Goal: Task Accomplishment & Management: Use online tool/utility

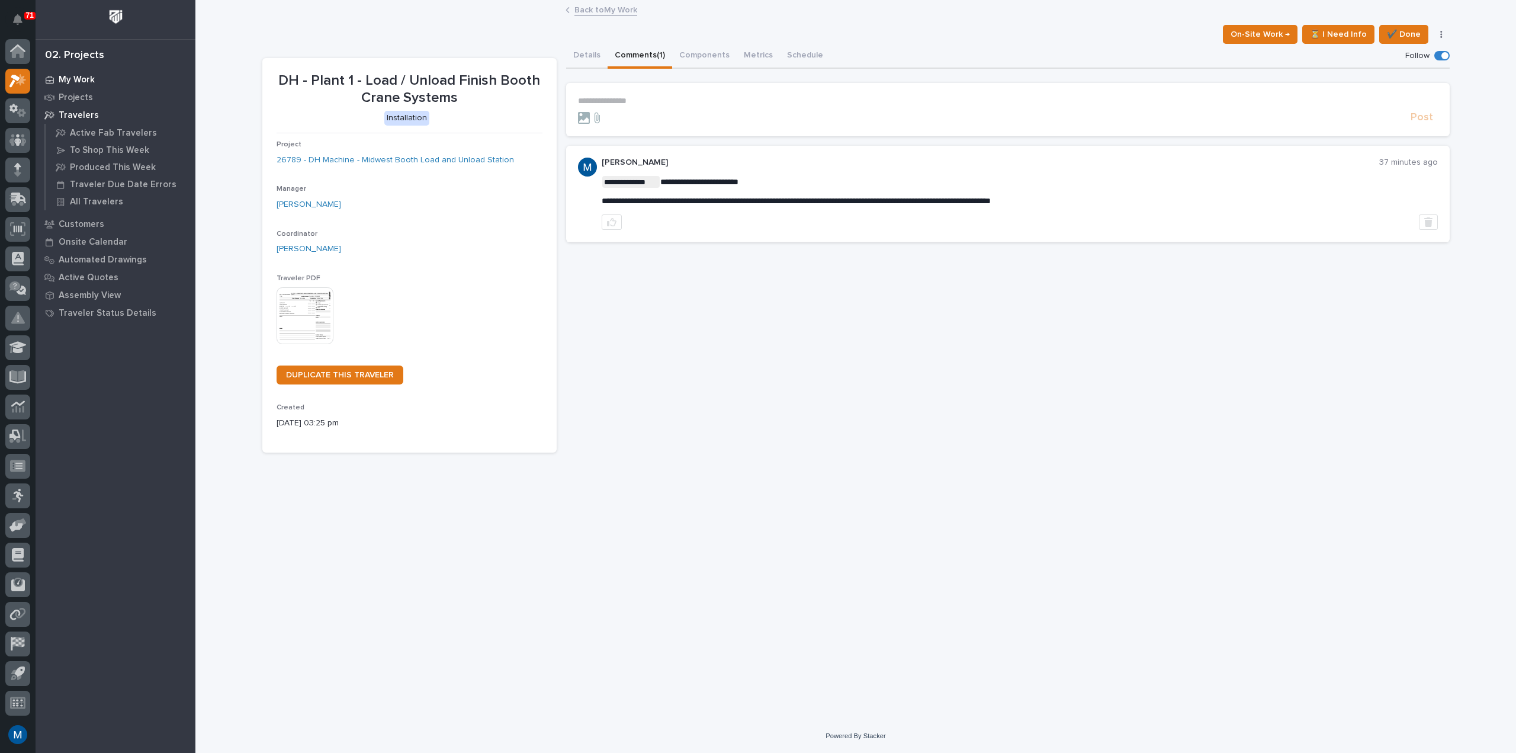
click at [65, 81] on p "My Work" at bounding box center [77, 80] width 36 height 11
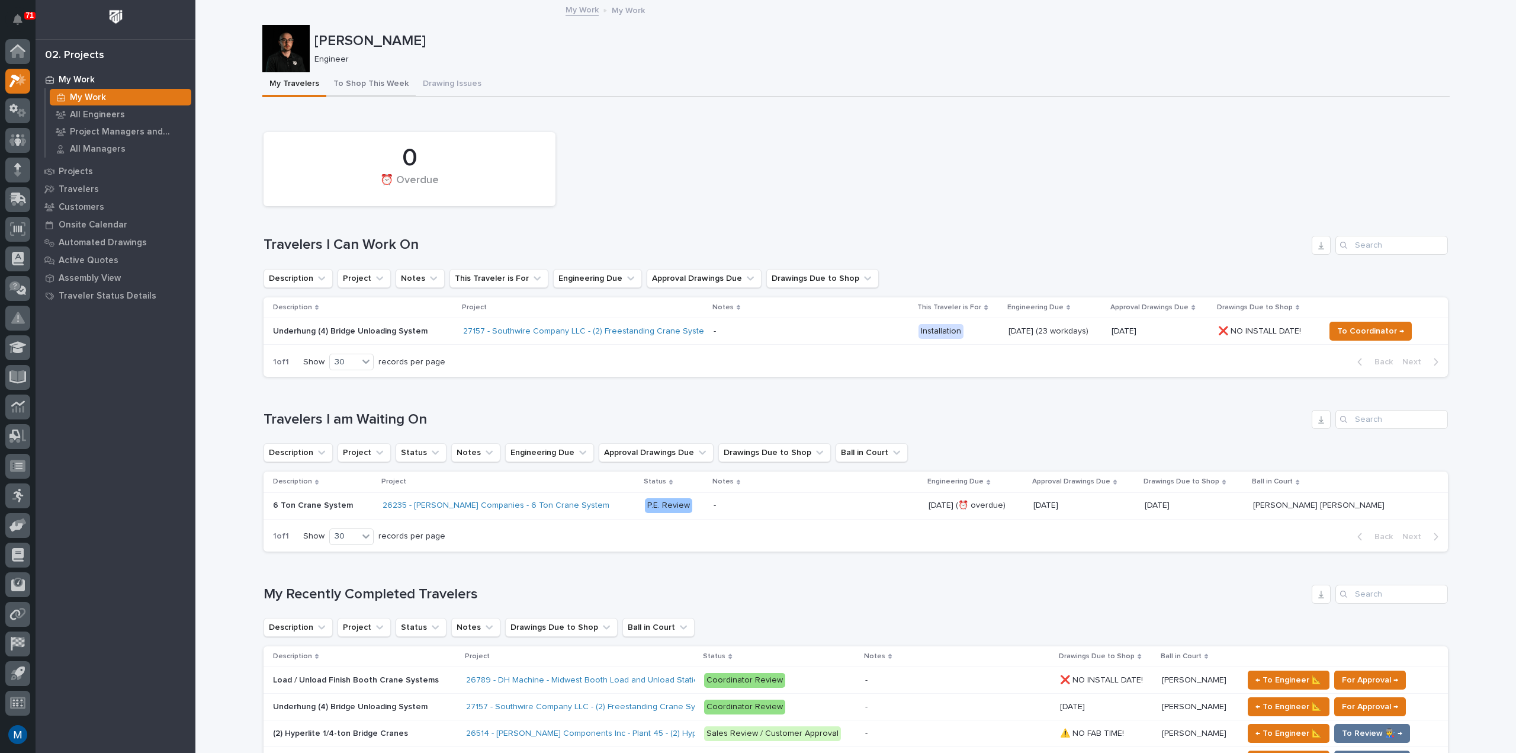
click at [368, 73] on button "To Shop This Week" at bounding box center [370, 84] width 89 height 25
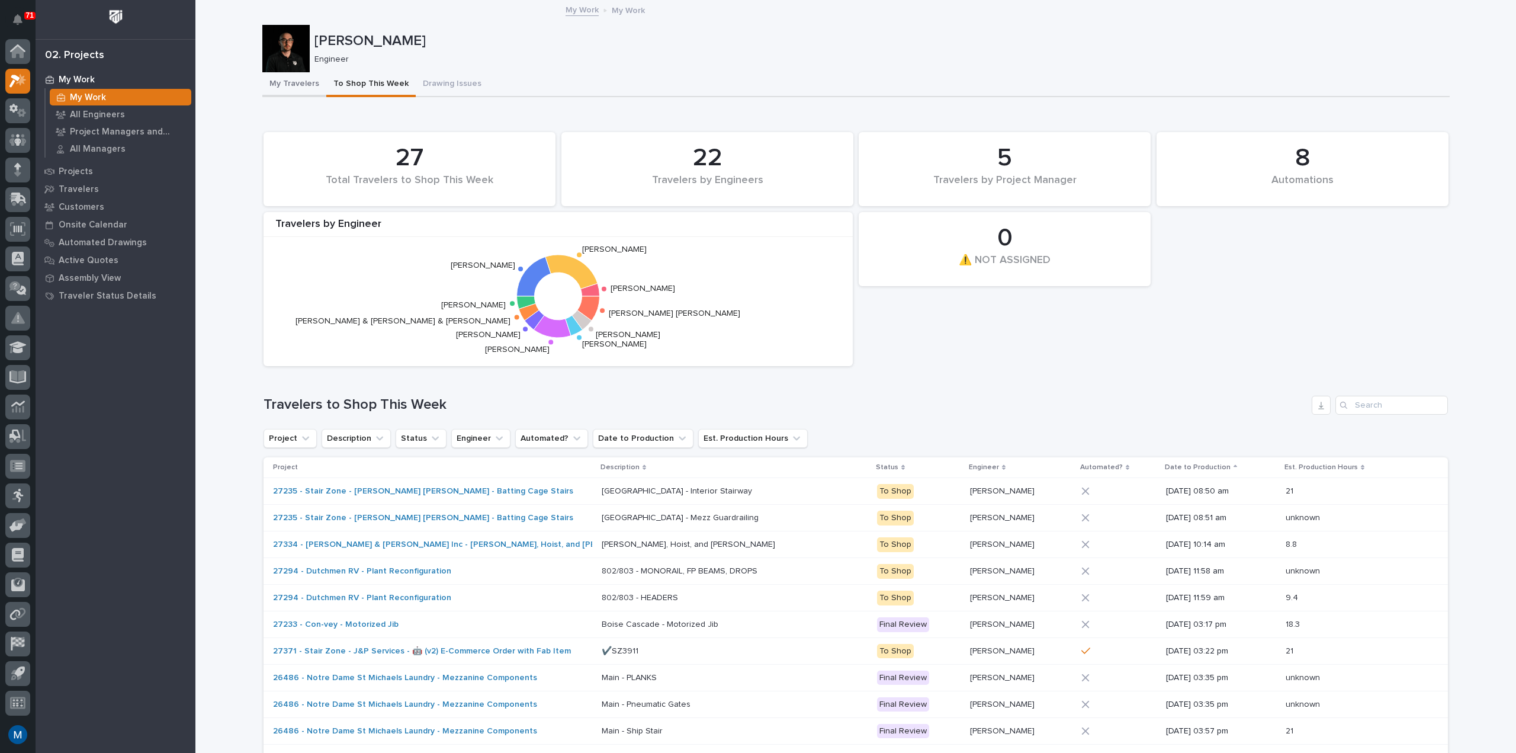
click at [286, 80] on button "My Travelers" at bounding box center [294, 84] width 64 height 25
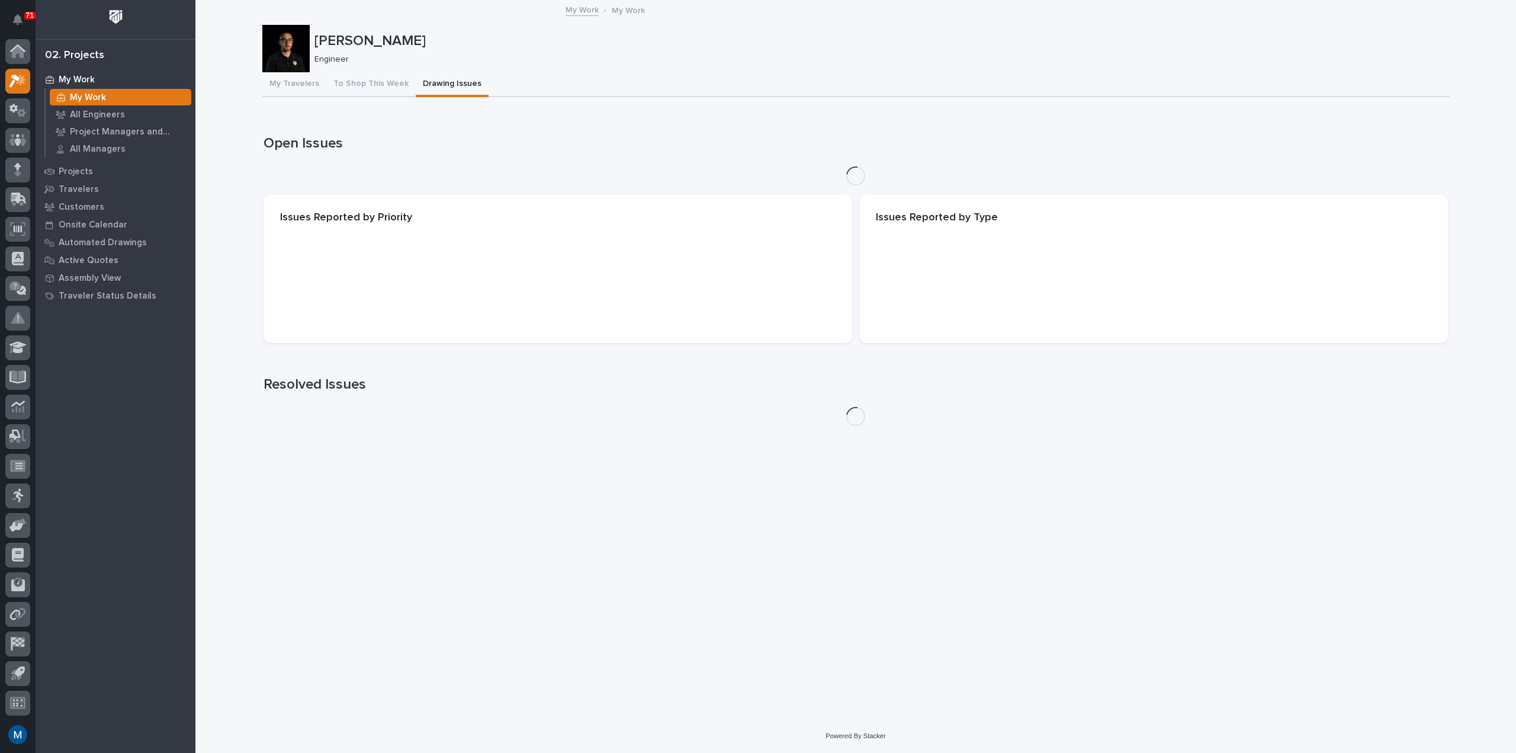
click at [416, 76] on button "Drawing Issues" at bounding box center [452, 84] width 73 height 25
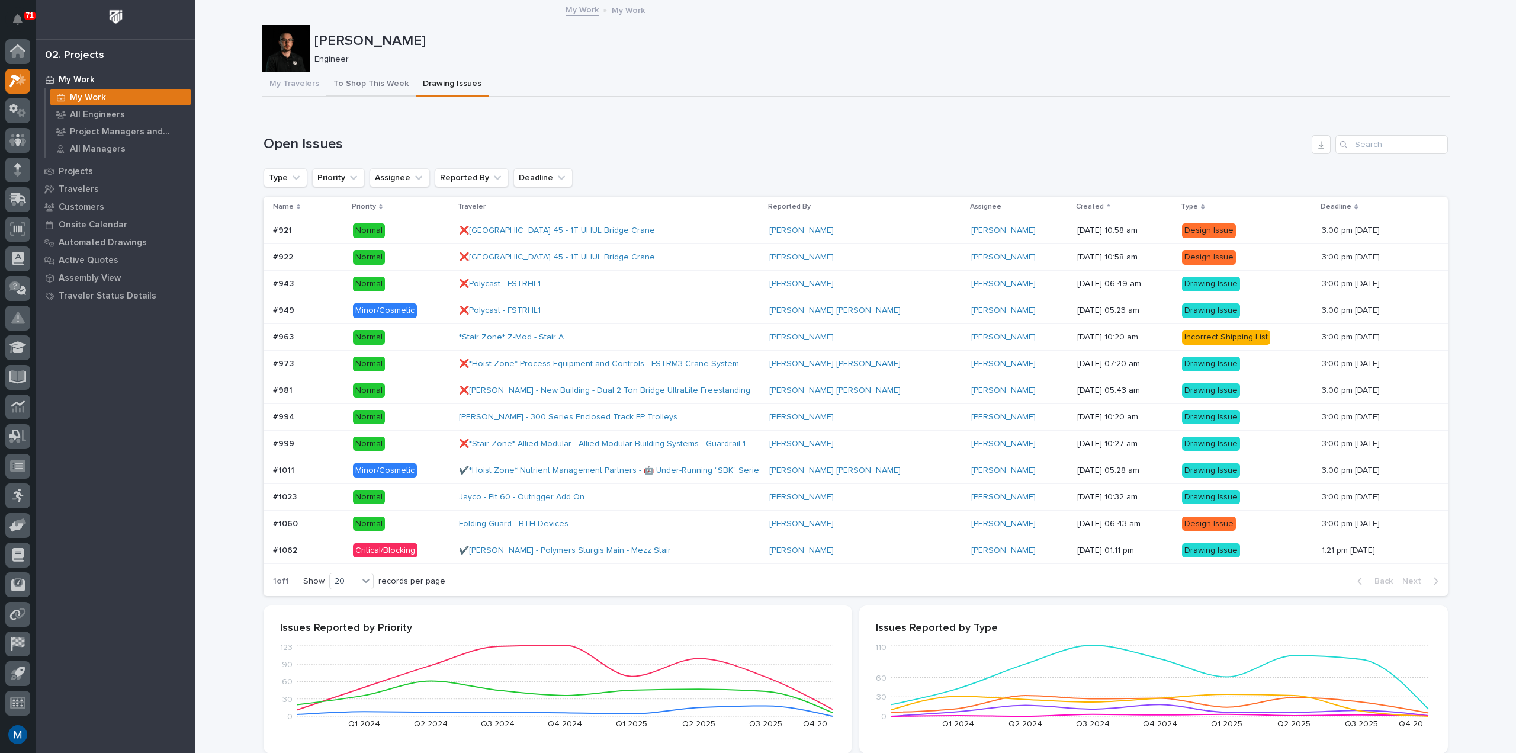
click at [358, 80] on button "To Shop This Week" at bounding box center [370, 84] width 89 height 25
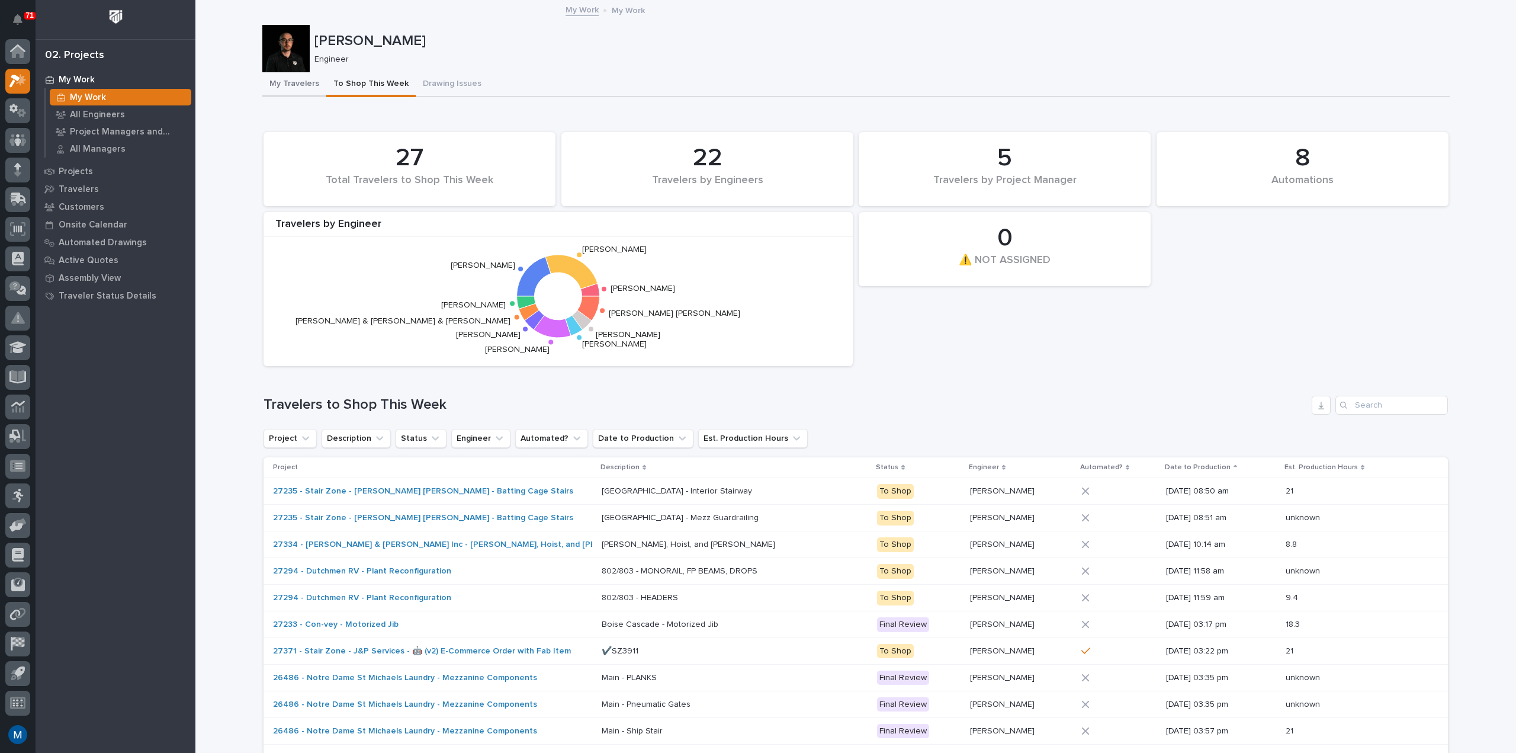
click at [296, 80] on button "My Travelers" at bounding box center [294, 84] width 64 height 25
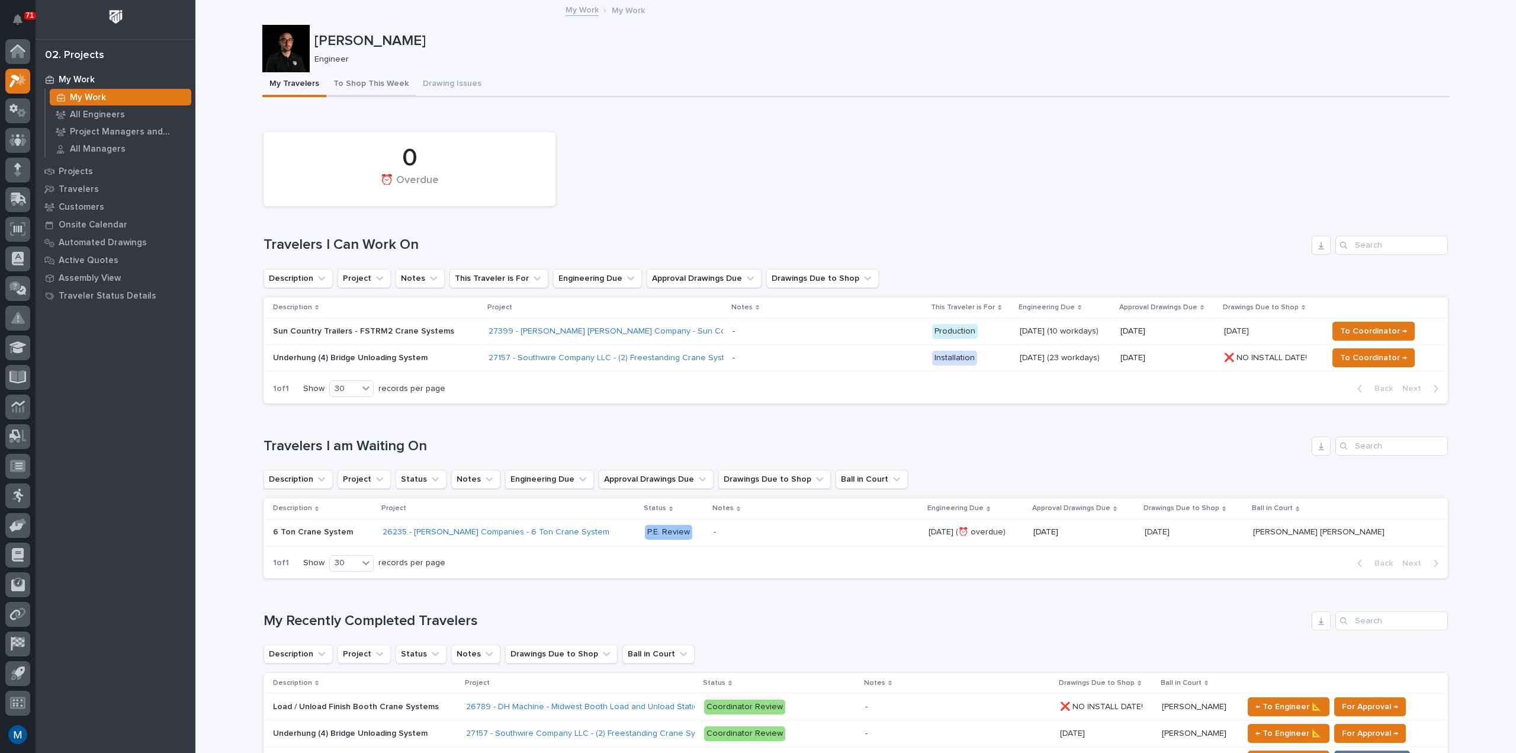
click at [362, 86] on button "To Shop This Week" at bounding box center [370, 84] width 89 height 25
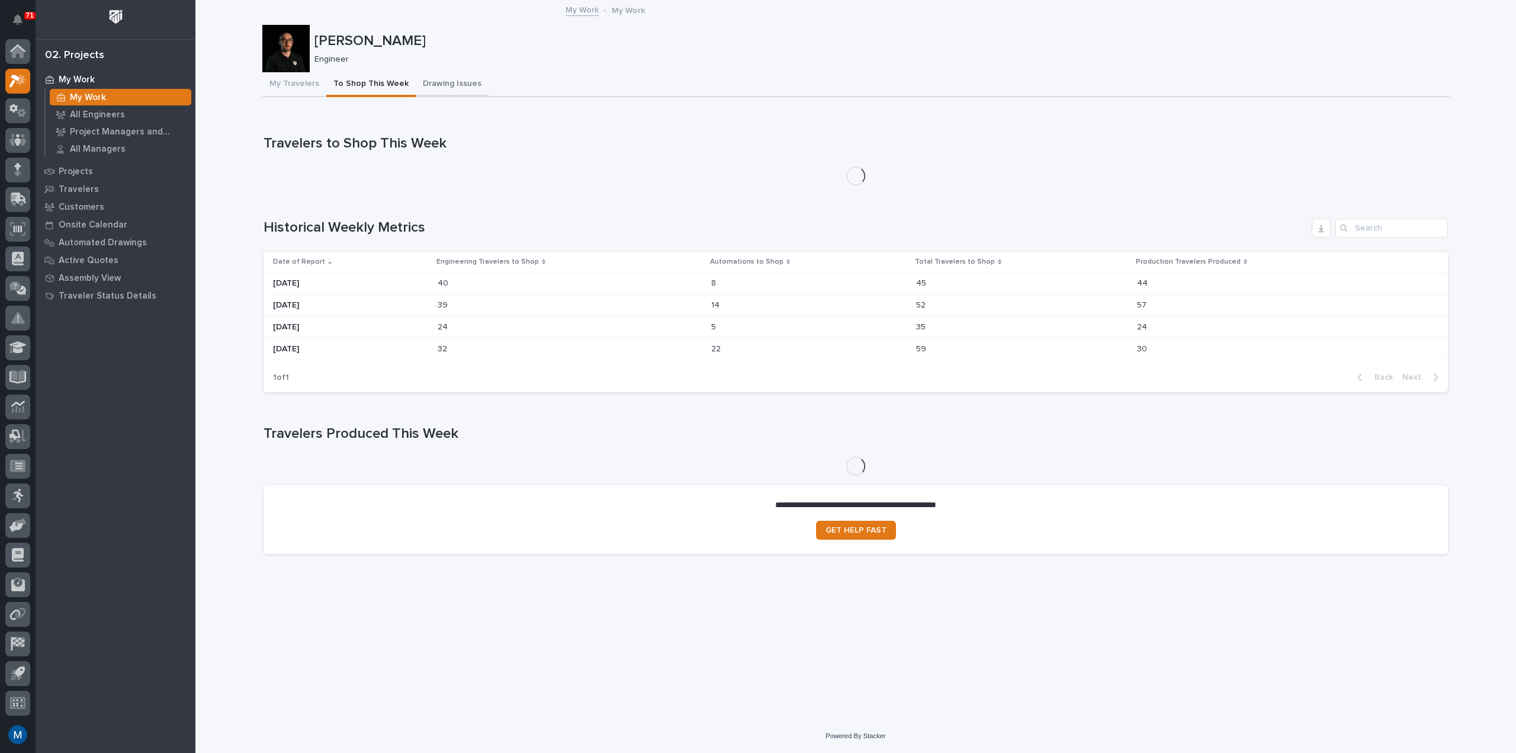
click at [451, 93] on button "Drawing Issues" at bounding box center [452, 84] width 73 height 25
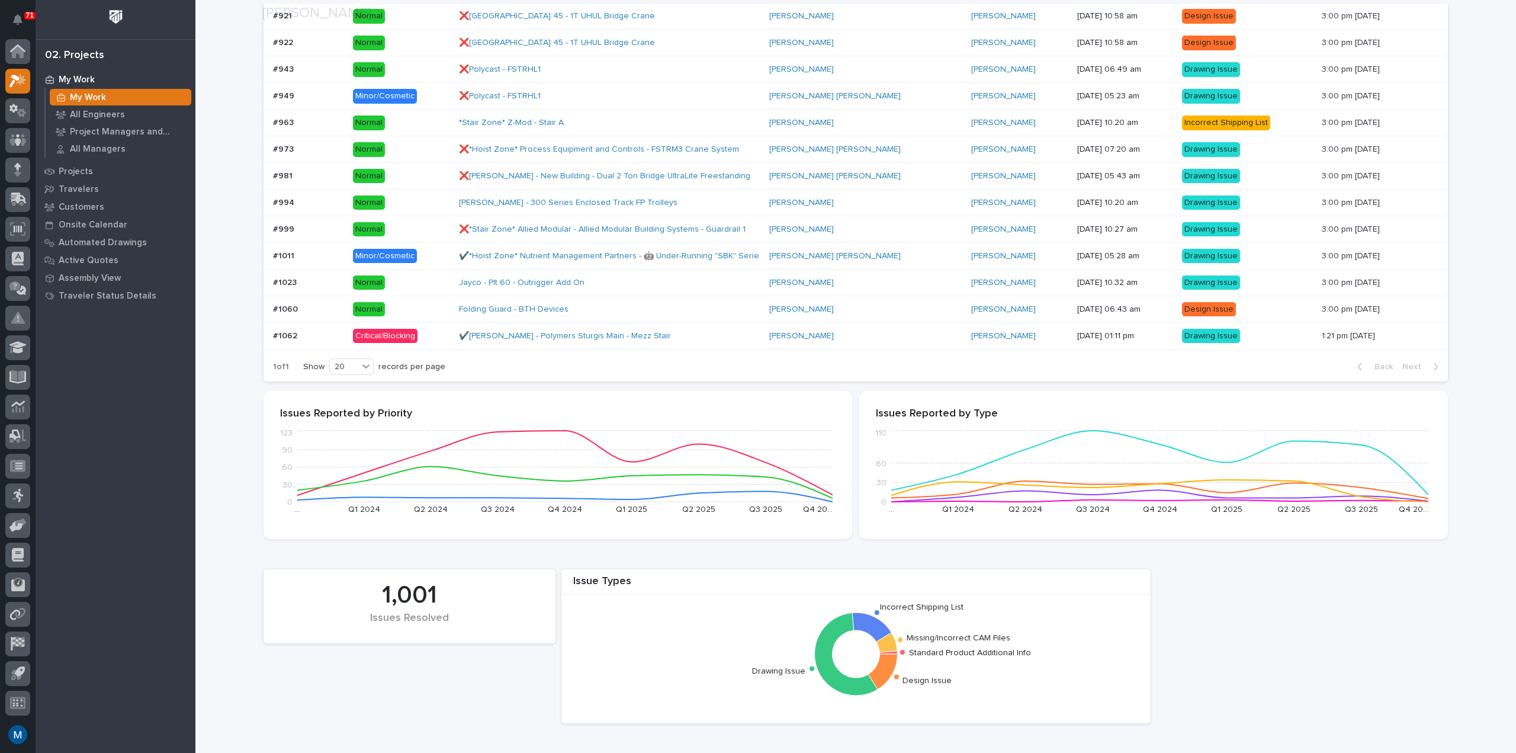
scroll to position [474, 0]
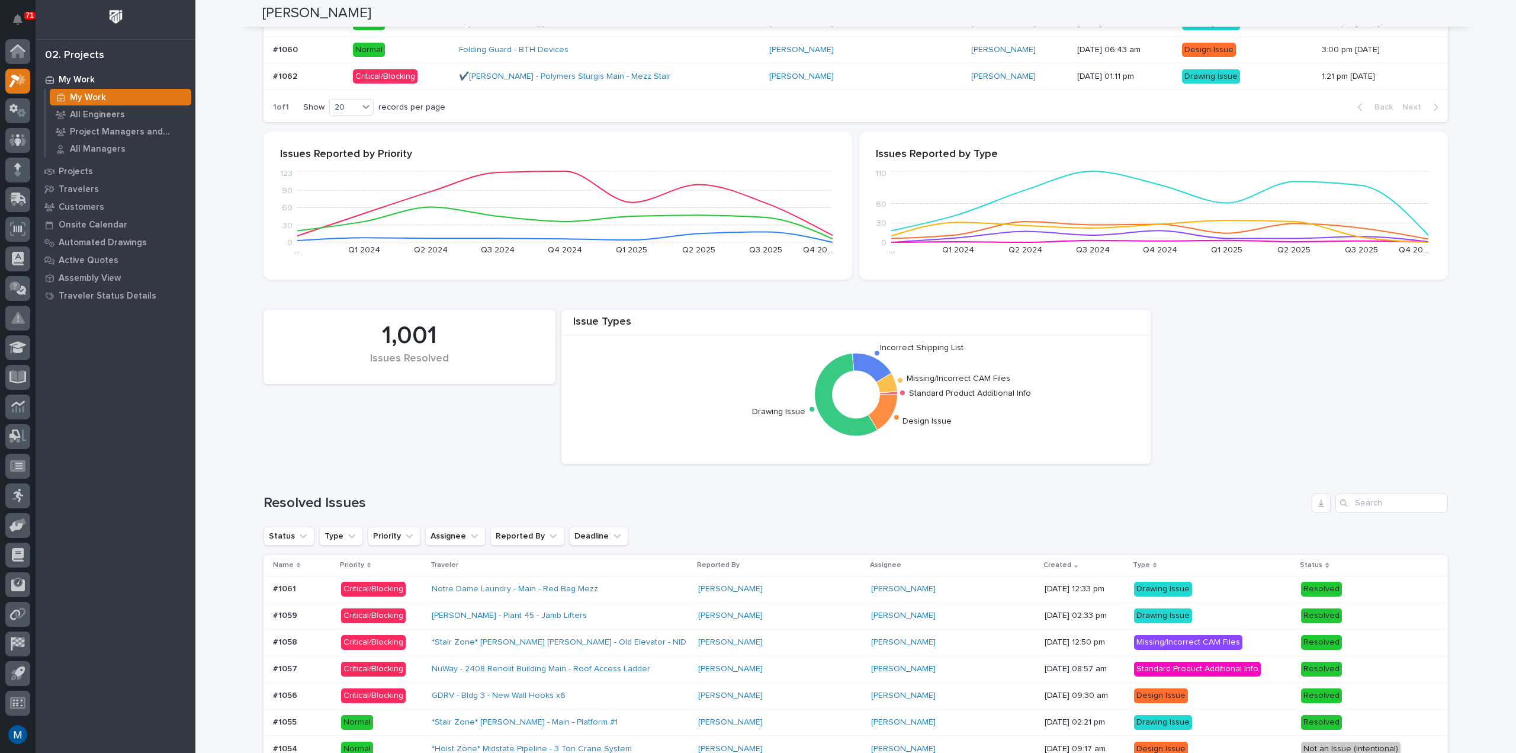
click at [689, 588] on div "Notre Dame Laundry - Main - Red Bag Mezz" at bounding box center [560, 589] width 257 height 20
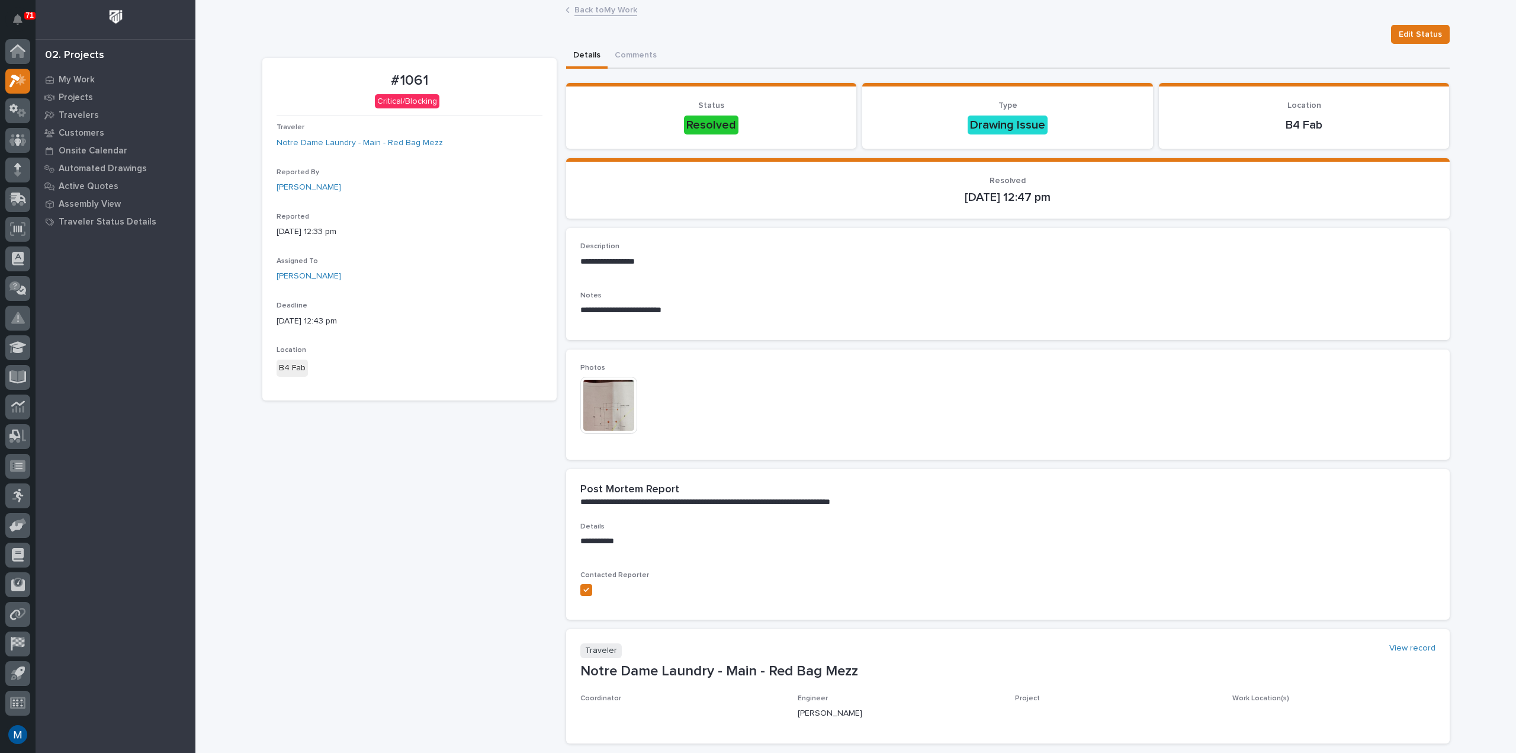
click at [600, 402] on img at bounding box center [608, 405] width 57 height 57
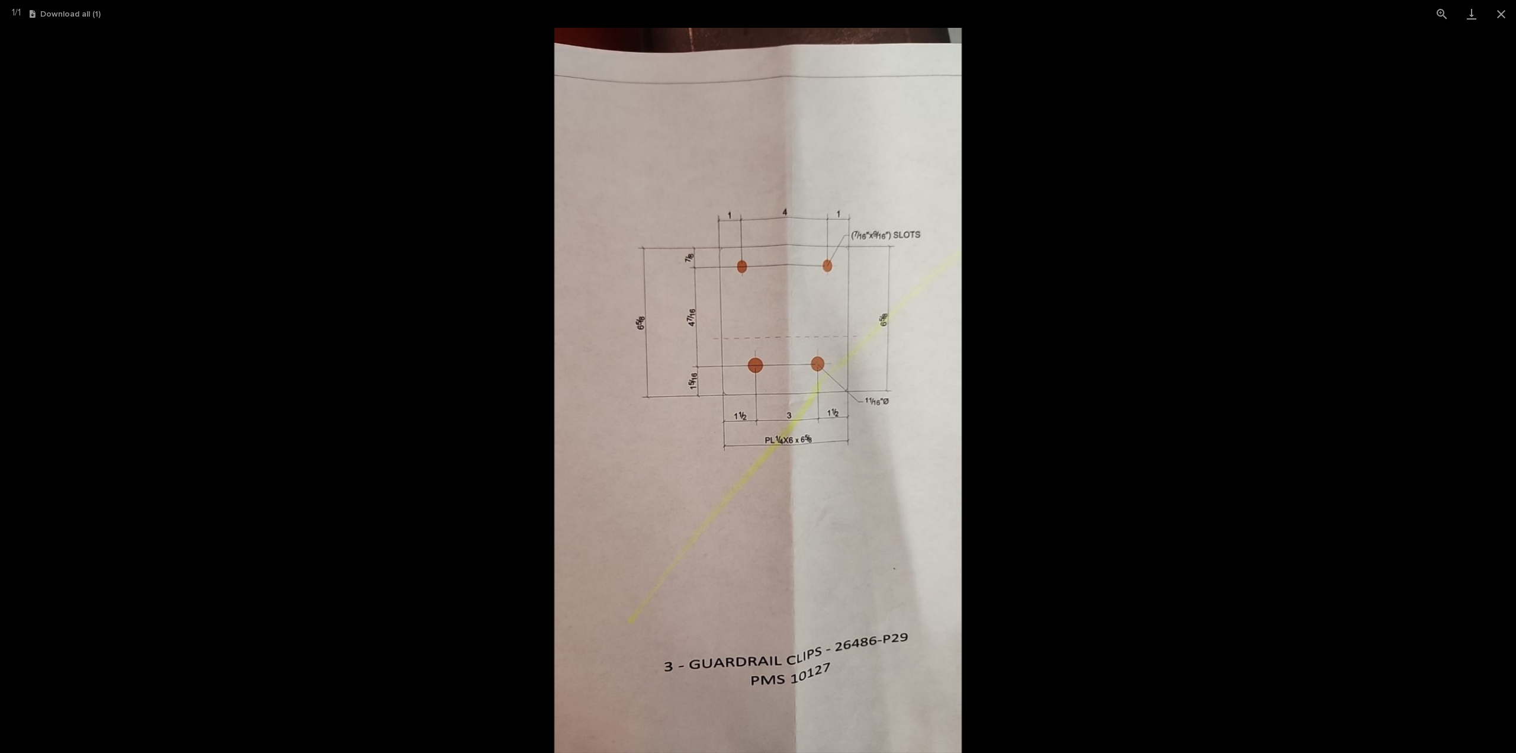
click at [1045, 364] on picture at bounding box center [758, 390] width 1516 height 725
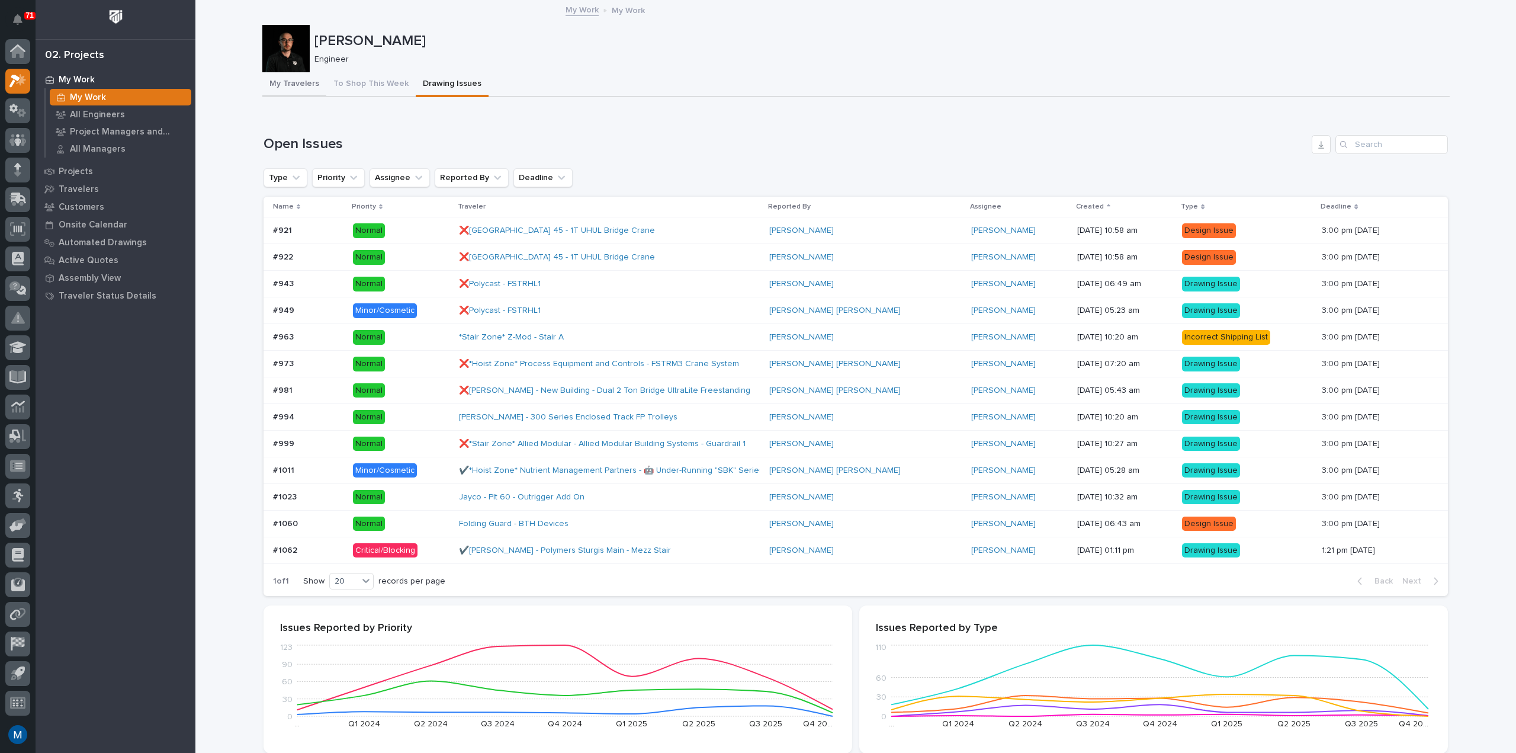
click at [286, 79] on button "My Travelers" at bounding box center [294, 84] width 64 height 25
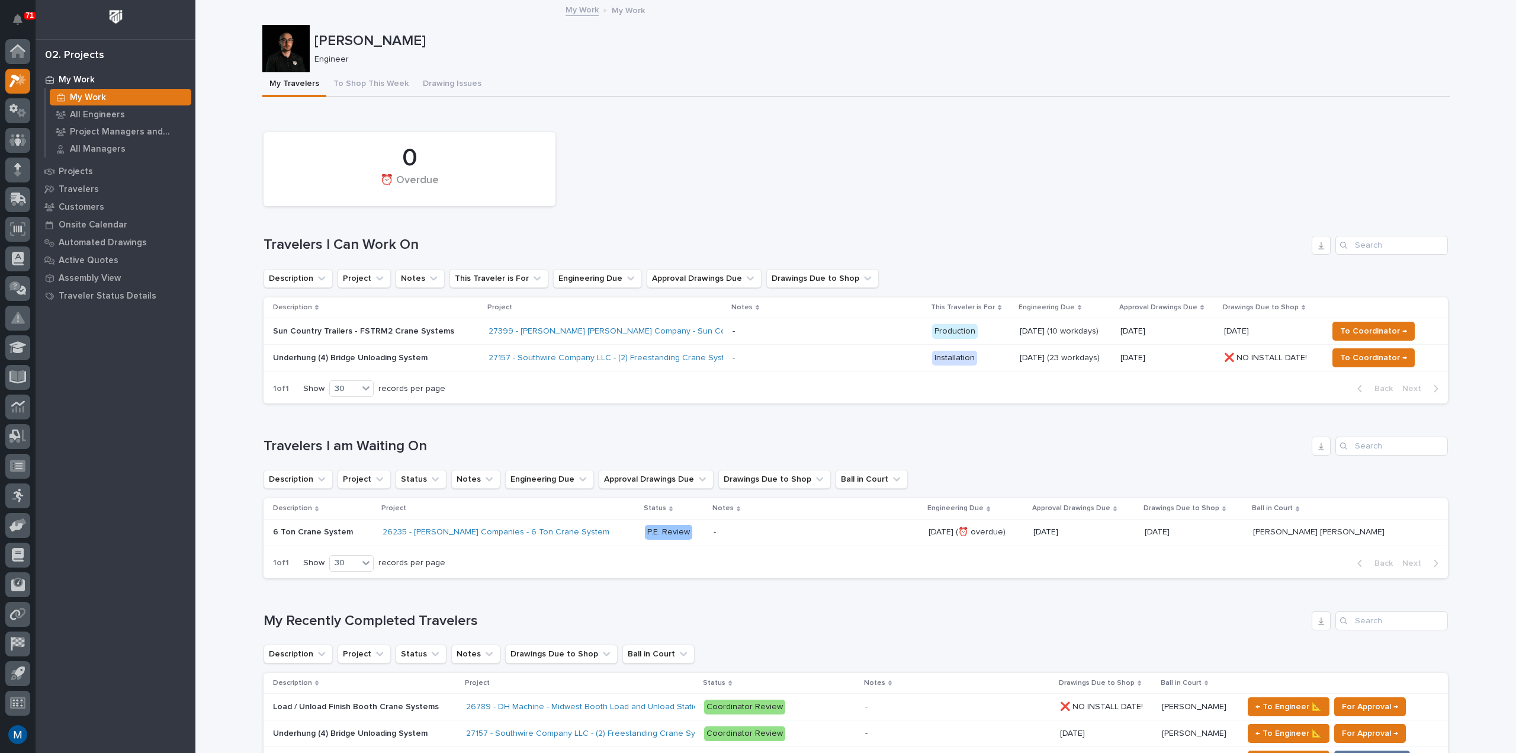
click at [315, 335] on p "Sun Country Trailers - FSTRM2 Crane Systems" at bounding box center [376, 331] width 206 height 10
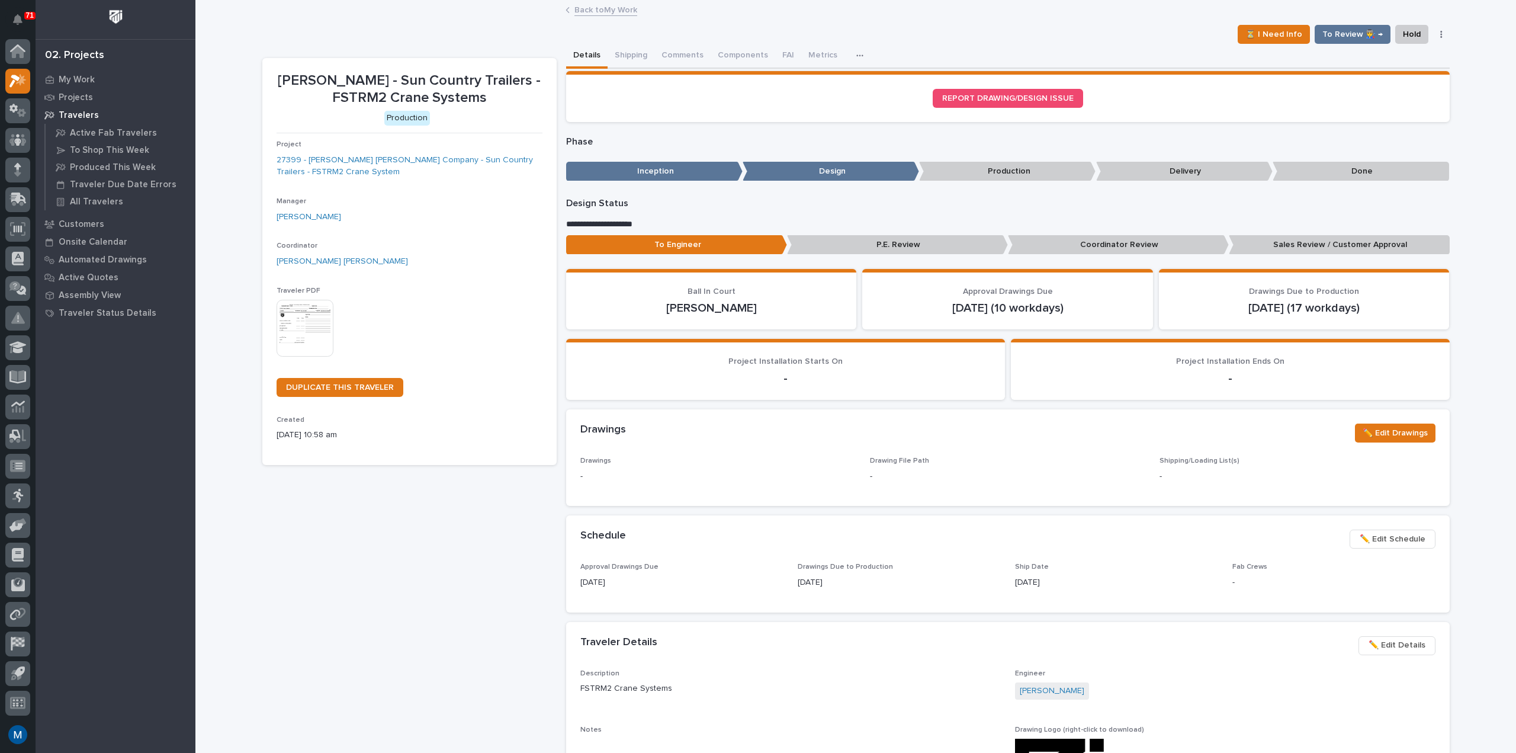
click at [317, 323] on img at bounding box center [305, 328] width 57 height 57
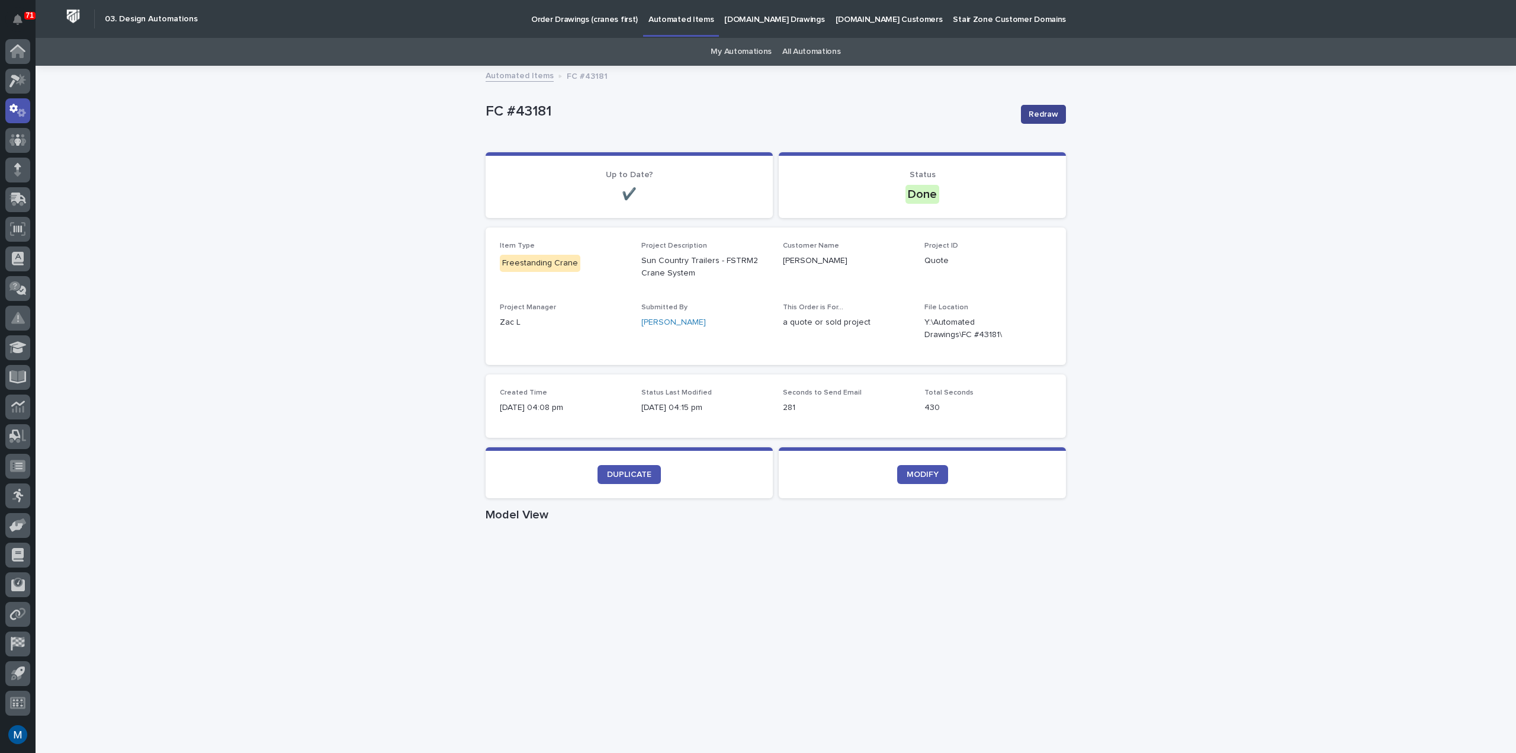
click at [1029, 114] on span "Redraw" at bounding box center [1044, 114] width 30 height 12
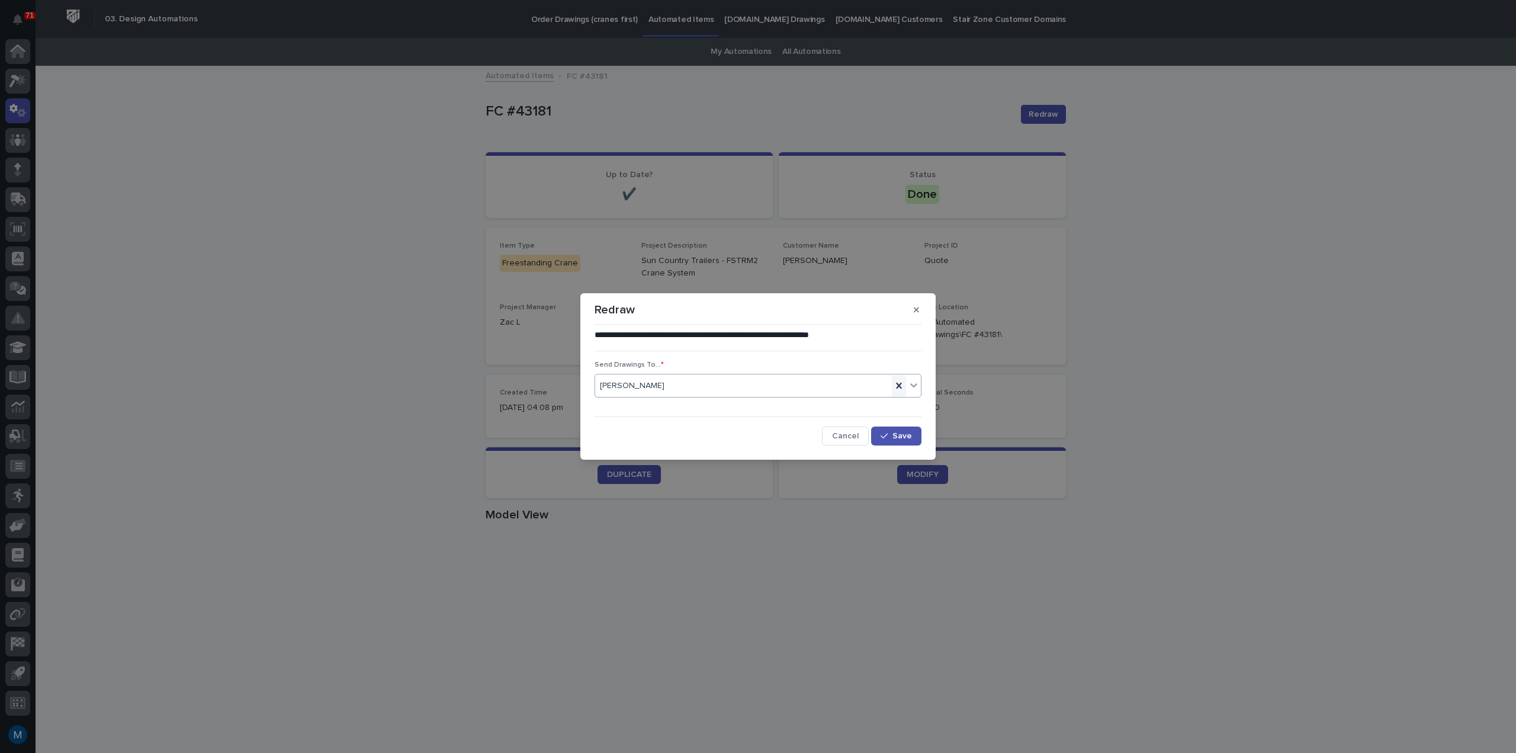
click at [903, 384] on icon at bounding box center [899, 386] width 12 height 12
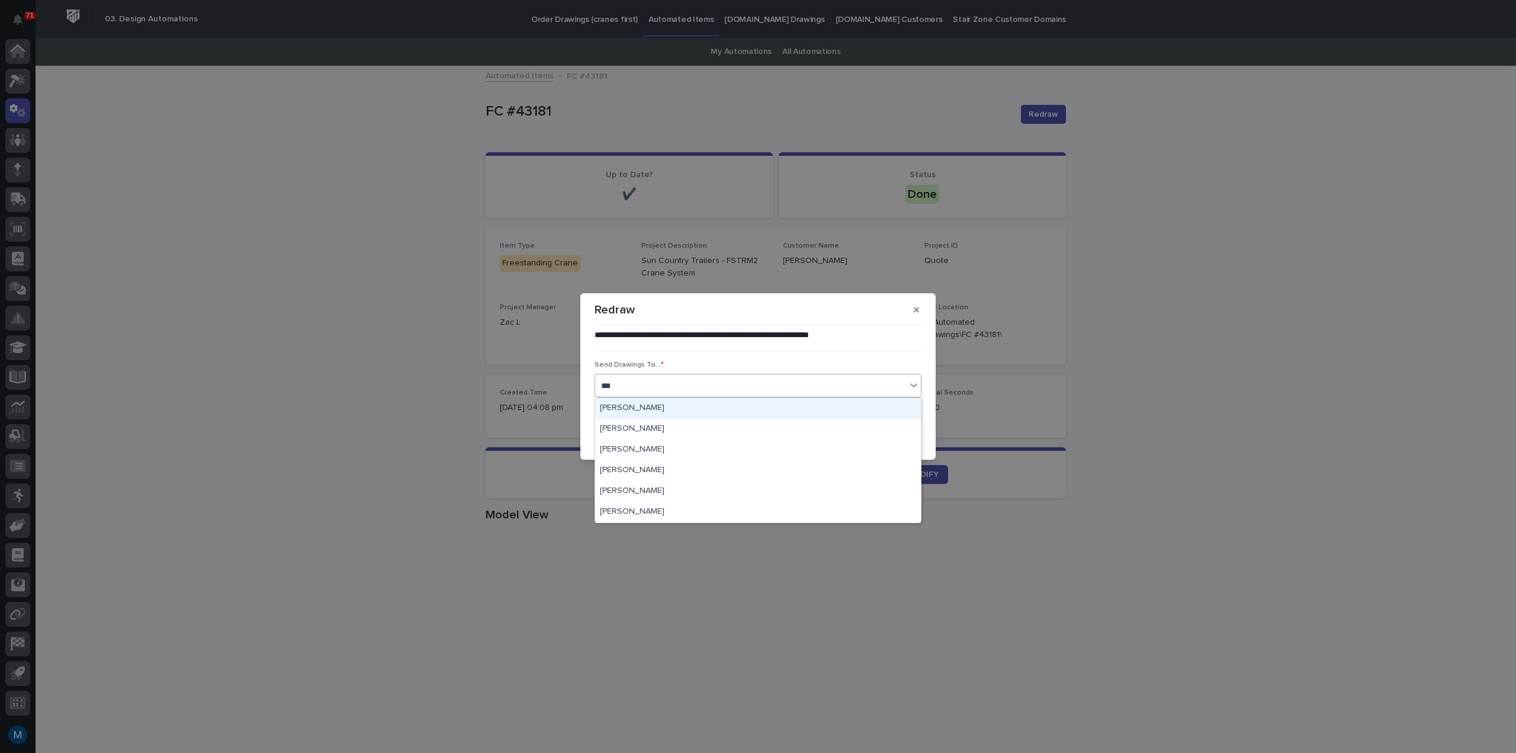
type input "****"
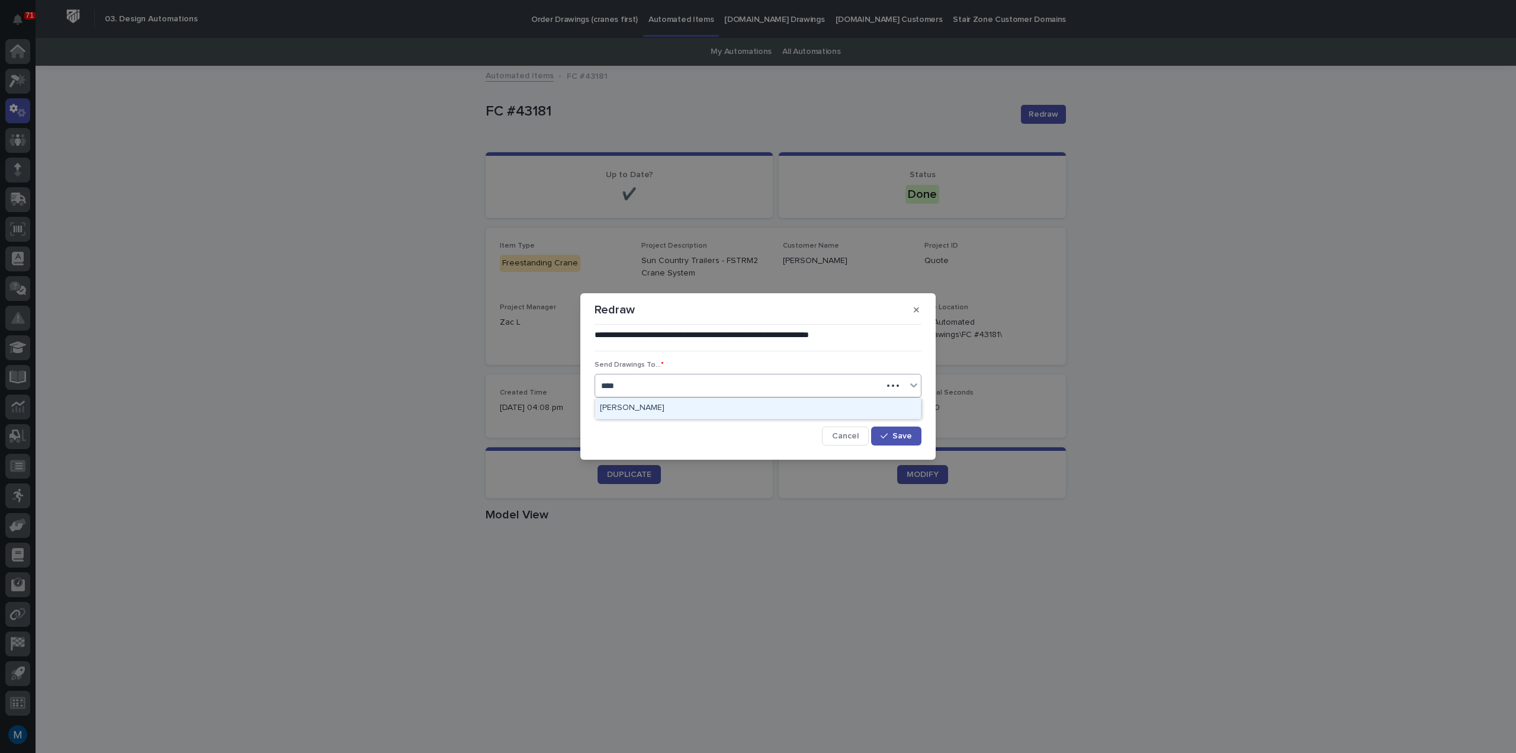
click at [682, 405] on div "[PERSON_NAME]" at bounding box center [758, 408] width 326 height 21
click at [851, 437] on span "Cancel" at bounding box center [845, 436] width 27 height 8
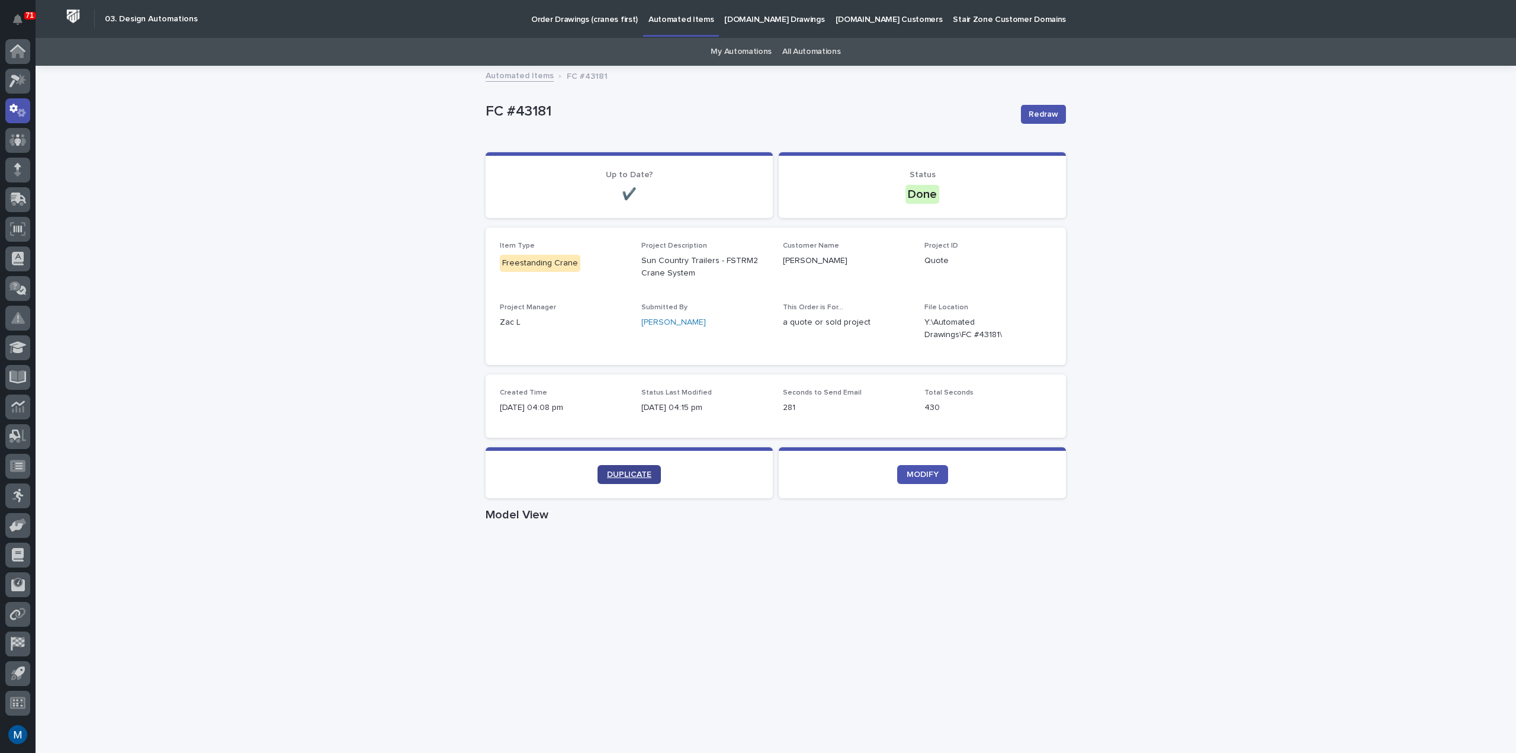
click at [646, 476] on span "DUPLICATE" at bounding box center [629, 474] width 44 height 8
click at [923, 487] on section "MODIFY" at bounding box center [922, 472] width 287 height 51
click at [923, 484] on section "MODIFY" at bounding box center [922, 472] width 287 height 51
click at [922, 478] on span "MODIFY" at bounding box center [923, 474] width 32 height 8
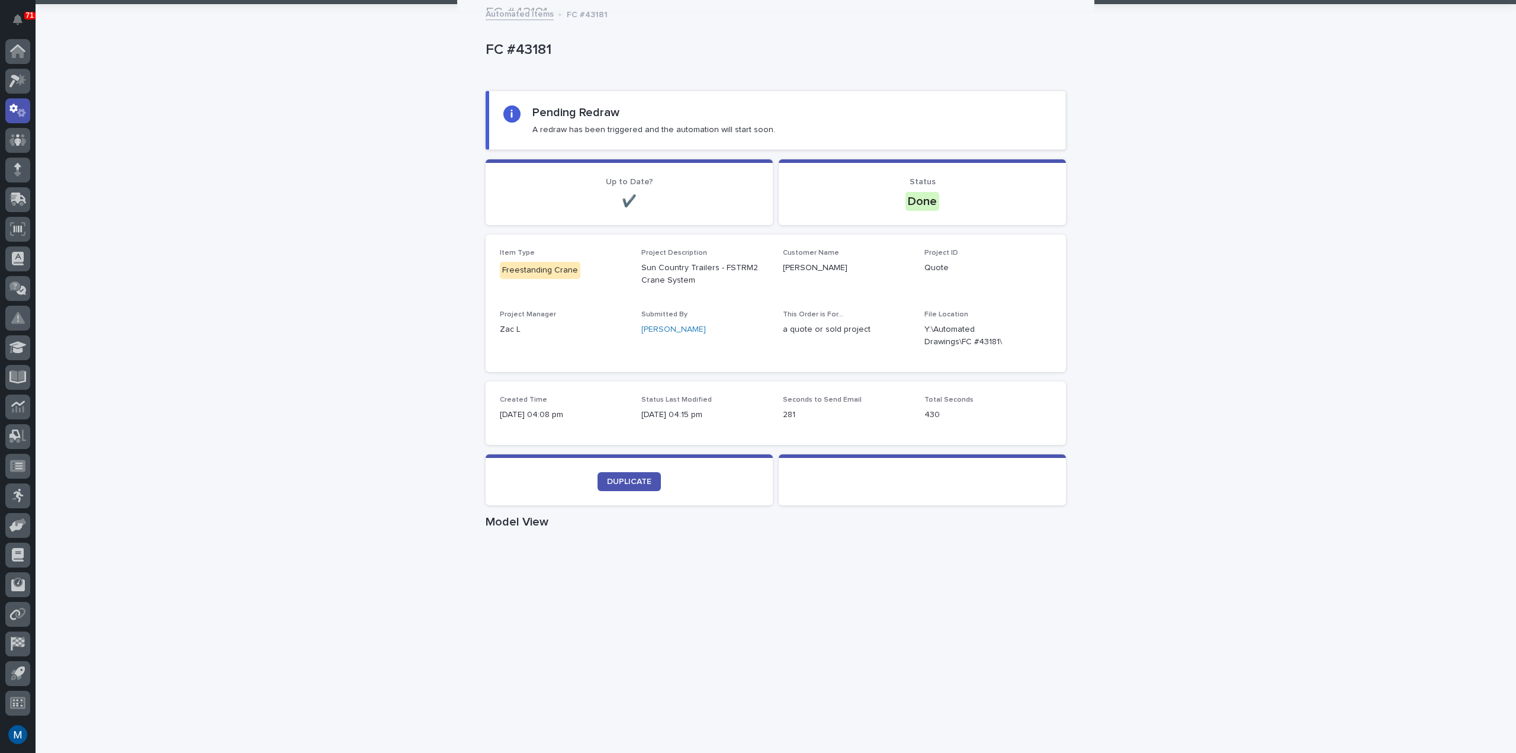
scroll to position [59, 0]
